Goal: Task Accomplishment & Management: Use online tool/utility

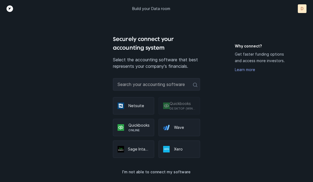
click at [140, 106] on p "Netsuite" at bounding box center [138, 105] width 21 height 5
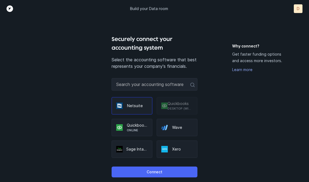
click at [150, 171] on p "Connect" at bounding box center [155, 172] width 16 height 7
